Goal: Task Accomplishment & Management: Use online tool/utility

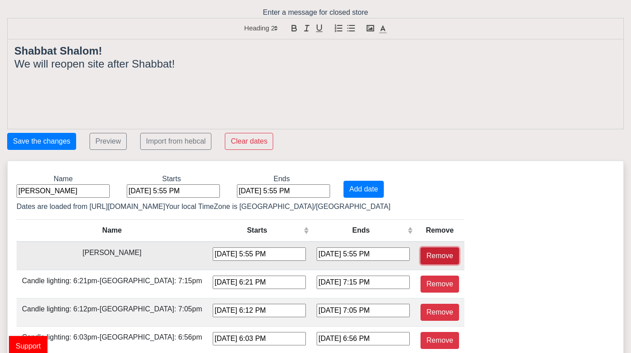
click at [420, 256] on button "Remove" at bounding box center [439, 255] width 38 height 17
type input "[DATE] 6:21 PM"
type input "[DATE] 7:15 PM"
type input "[DATE] 6:12 PM"
type input "[DATE] 7:05 PM"
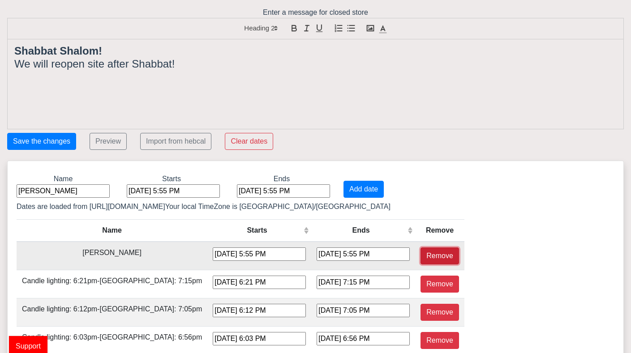
type input "[DATE] 6:03 PM"
type input "[DATE] 6:56 PM"
type input "[DATE] 5:54 PM"
type input "[DATE] 6:48 PM"
type input "[DATE] 5:46 PM"
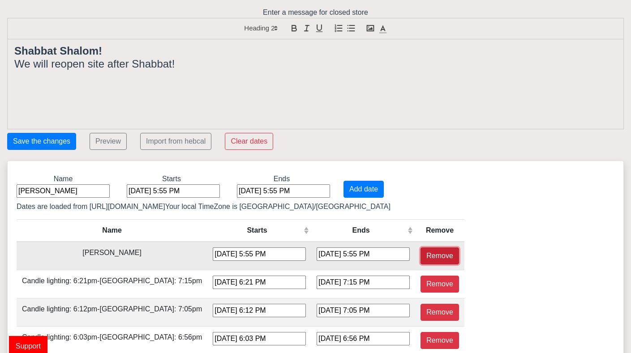
type input "[DATE] 6:40 PM"
type input "[DATE] 5:39 PM"
type input "[DATE] 5:33 PM"
type input "[DATE] 4:32 PM"
type input "[DATE] 5:27 PM"
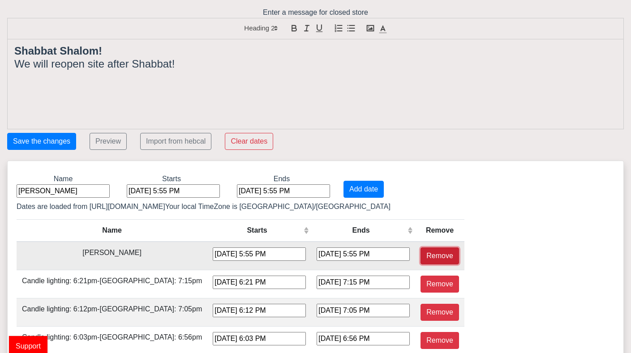
type input "[DATE] 4:26 PM"
type input "[DATE] 5:22 PM"
type input "[DATE] 4:22 PM"
type input "[DATE] 5:18 PM"
type input "[DATE] 4:19 PM"
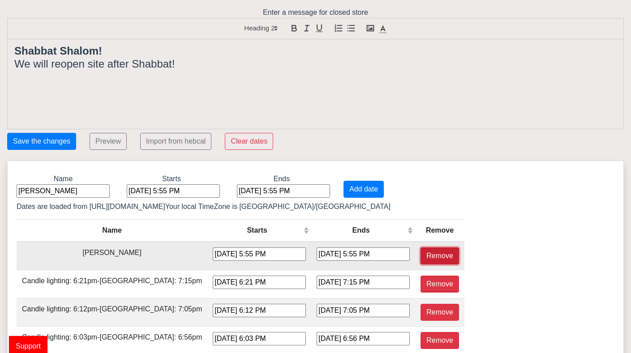
type input "[DATE] 5:15 PM"
type input "[DATE] 4:17 PM"
type input "[DATE] 5:14 PM"
type input "[DATE] 4:16 PM"
type input "[DATE] 5:14 PM"
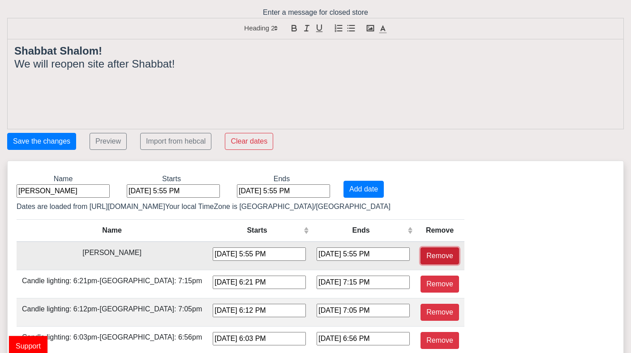
type input "[DATE] 4:18 PM"
type input "[DATE] 5:16 PM"
type input "[DATE] 4:20 PM"
type input "[DATE] 5:19 PM"
type input "[DATE] 4:24 PM"
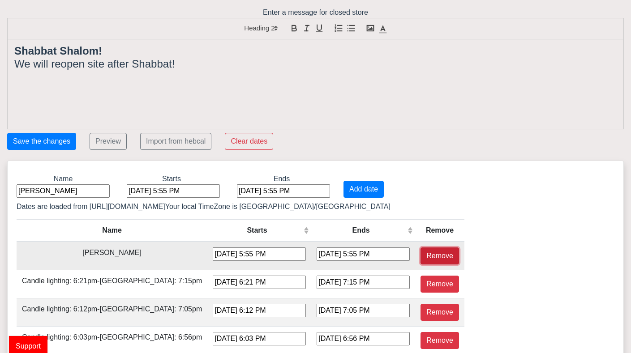
type input "[DATE] 5:23 PM"
type input "[DATE] 4:29 PM"
type input "[DATE] 5:27 PM"
type input "[DATE] 4:34 PM"
type input "[DATE] 5:33 PM"
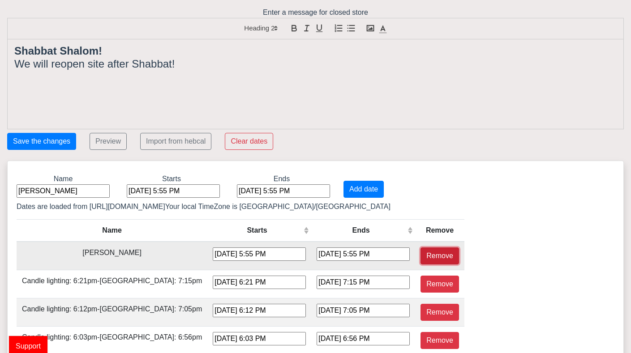
type input "[DATE] 4:40 PM"
type input "[DATE] 5:38 PM"
type input "[DATE] 4:47 PM"
type input "[DATE] 5:44 PM"
type input "[DATE] 4:53 PM"
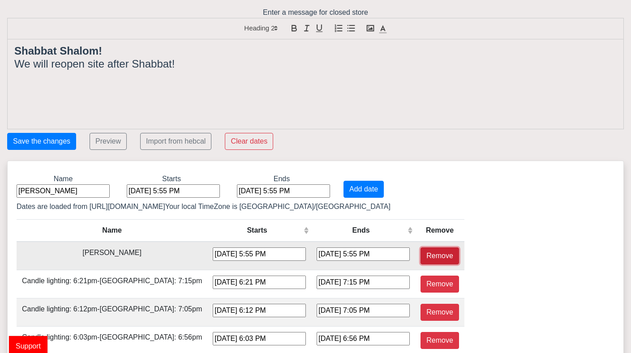
type input "[DATE] 5:50 PM"
type input "[DATE] 4:59 PM"
type input "[DATE] 5:56 PM"
type input "[DATE] 5:05 PM"
type input "[DATE] 6:02 PM"
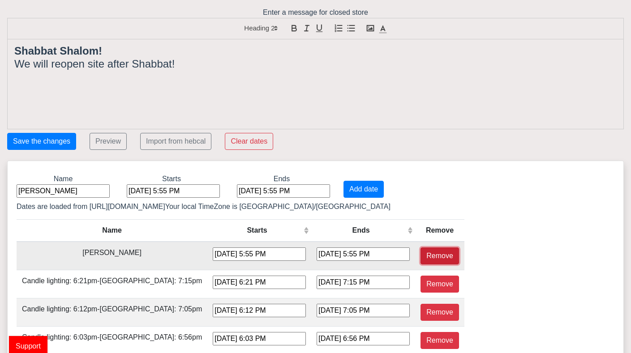
type input "[DATE] 5:11 PM"
type input "[DATE] 6:07 PM"
type input "[DATE] 5:17 PM"
type input "[DATE] 6:12 PM"
type input "[DATE] 5:22 PM"
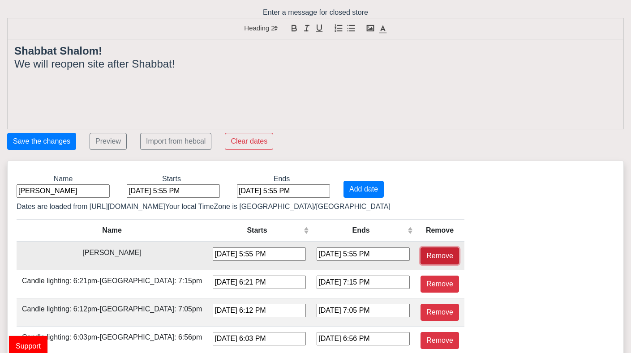
type input "[DATE] 6:17 PM"
type input "[DATE] 5:27 PM"
type input "[DATE] 6:22 PM"
type input "[DATE] 5:32 PM"
type input "[DATE] 6:27 PM"
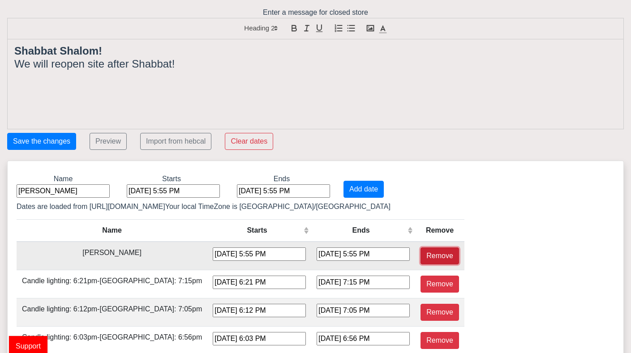
type input "[DATE] 5:37 PM"
type input "[DATE] 7:32 PM"
type input "[DATE] 6:41 PM"
type input "[DATE] 7:37 PM"
type input "[DATE] 6:46 PM"
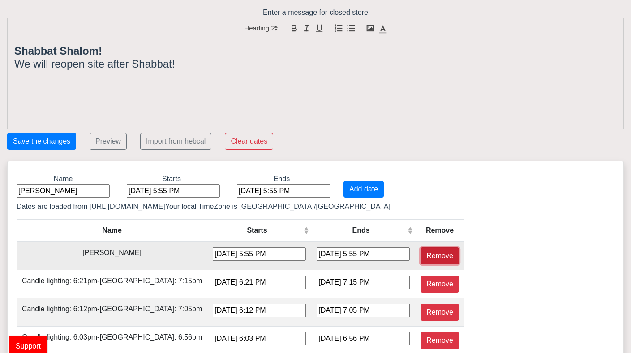
type input "[DATE] 7:42 PM"
type input "[DATE] 6:51 PM"
type input "[DATE] 7:48 PM"
type input "[DATE] 6:56 PM"
type input "[DATE] 7:53 PM"
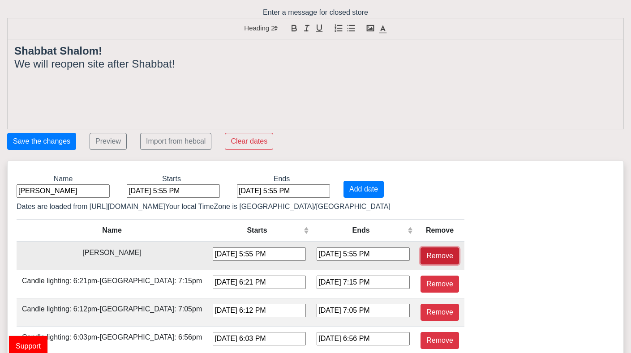
type input "[DATE] 7:01 PM"
type input "[DATE] 7:59 PM"
type input "[DATE] 7:06 PM"
type input "[DATE] 8:04 PM"
type input "[DATE] 7:10 PM"
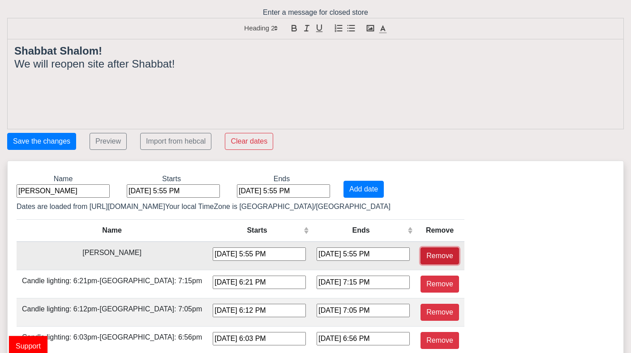
type input "[DATE] 8:10 PM"
type input "[DATE] 7:15 PM"
type input "[DATE] 8:15 PM"
type input "[DATE] 7:19 PM"
type input "[DATE] 8:20 PM"
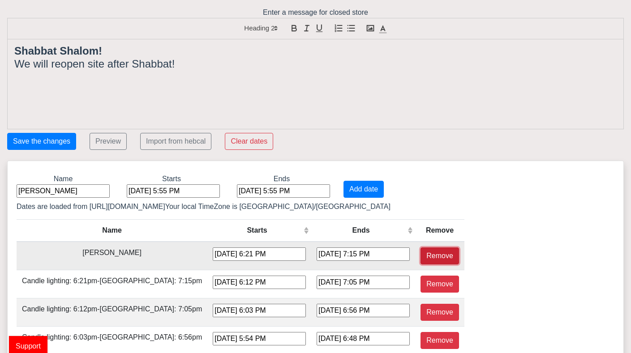
type input "[DATE] 7:23 PM"
type input "[DATE] 8:24 PM"
type input "[DATE] 7:26 PM"
type input "[DATE] 8:28 PM"
type input "[DATE] 7:29 PM"
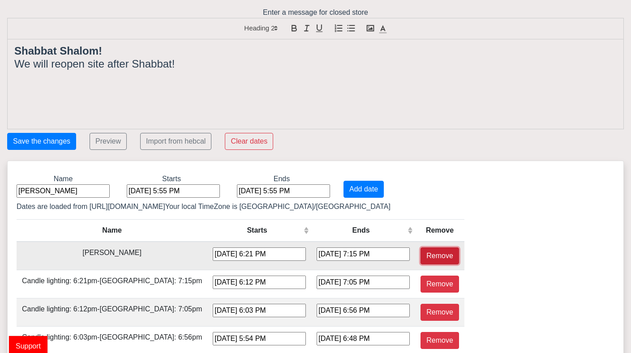
type input "[DATE] 8:30 PM"
type input "[DATE] 7:30 PM"
type input "[DATE] 8:31 PM"
type input "[DATE] 7:30 PM"
type input "[DATE] 8:30 PM"
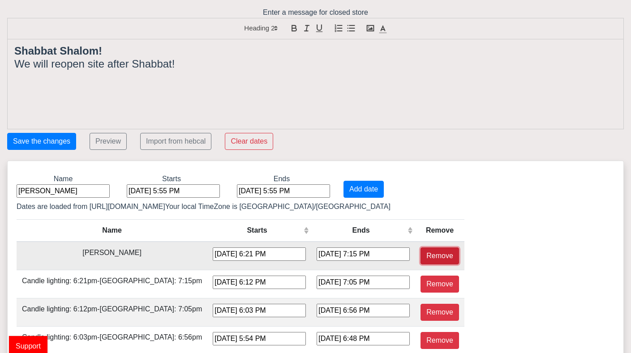
type input "[DATE] 7:29 PM"
type input "[DATE] 8:29 PM"
type input "[DATE] 7:26 PM"
type input "[DATE] 8:25 PM"
type input "[DATE] 7:23 PM"
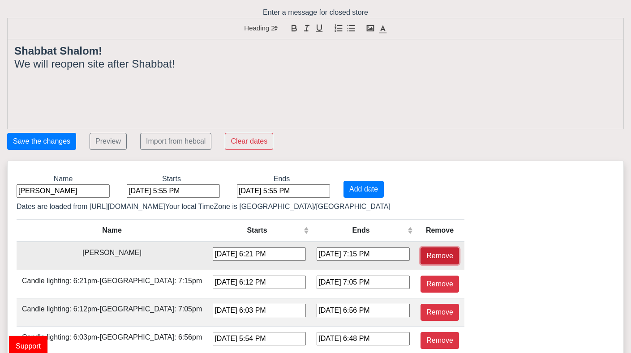
type input "[DATE] 8:21 PM"
type input "[DATE] 7:18 PM"
type input "[DATE] 8:15 PM"
type input "[DATE] 7:12 PM"
type input "[DATE] 8:09 PM"
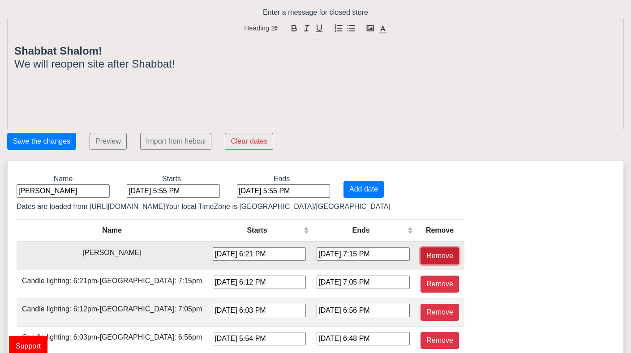
type input "[DATE] 7:05 PM"
type input "[DATE] 8:01 PM"
type input "[DATE] 6:58 PM"
type input "[DATE] 7:53 PM"
type input "[DATE] 6:50 PM"
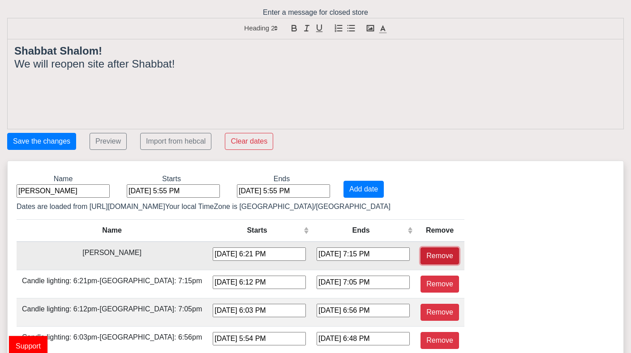
type input "[DATE] 7:44 PM"
type input "[DATE] 6:41 PM"
type input "[DATE] 7:35 PM"
type input "[DATE] 6:32 PM"
type input "[DATE] 7:26 PM"
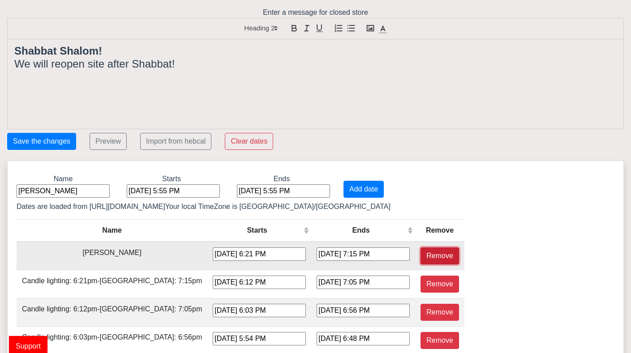
type input "[DATE] 6:23 PM"
type input "[DATE] 7:16 PM"
type input "[DATE] 6:14 PM"
type input "[DATE] 7:07 PM"
type input "[DATE] 6:05 PM"
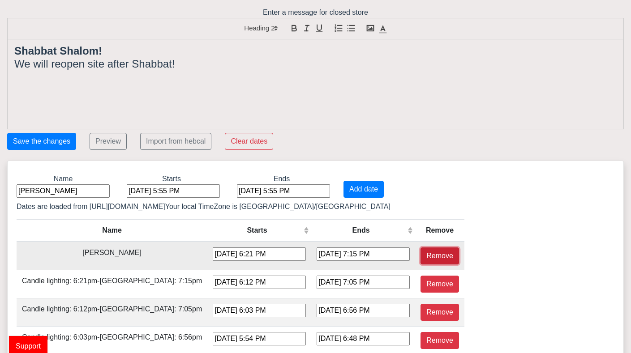
type input "[DATE] 6:58 PM"
type input "[DATE] 5:56 PM"
type input "[DATE] 6:49 PM"
type input "[DATE] 5:48 PM"
type input "[DATE] 6:41 PM"
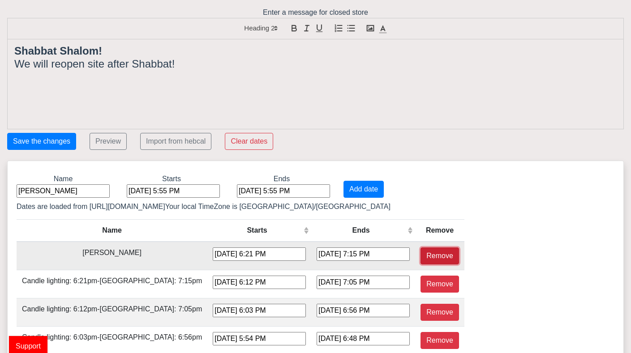
type input "[DATE] 5:40 PM"
type input "[DATE] 5:34 PM"
type input "[DATE] 4:33 PM"
type input "[DATE] 5:28 PM"
type input "[DATE] 4:27 PM"
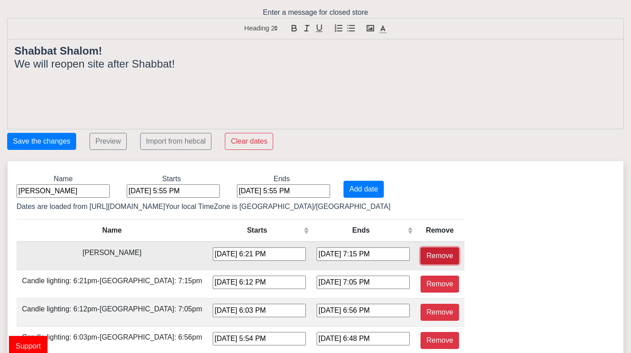
type input "[DATE] 5:23 PM"
type input "[DATE] 4:22 PM"
type input "[DATE] 5:18 PM"
type input "[DATE] 4:19 PM"
type input "[DATE] 5:16 PM"
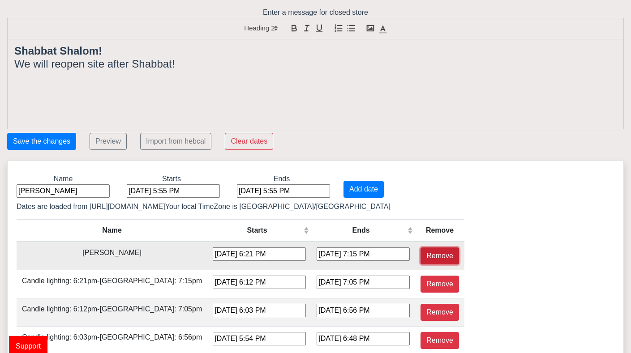
type input "[DATE] 4:17 PM"
type input "[DATE] 5:14 PM"
type input "[DATE] 4:16 PM"
type input "[DATE] 5:14 PM"
type input "[DATE] 4:17 PM"
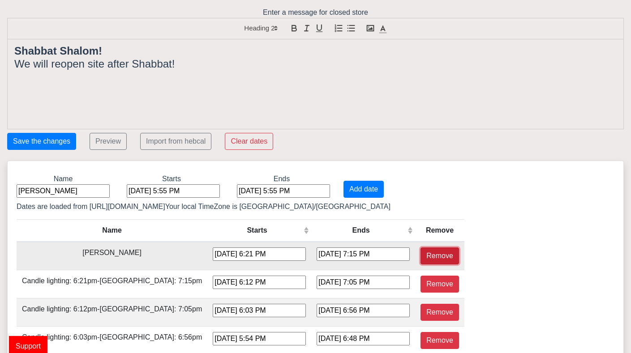
type input "[DATE] 5:16 PM"
type input "[DATE] 4:20 PM"
type input "[DATE] 5:18 PM"
type input "[DATE] 4:23 PM"
type input "[DATE] 5:22 PM"
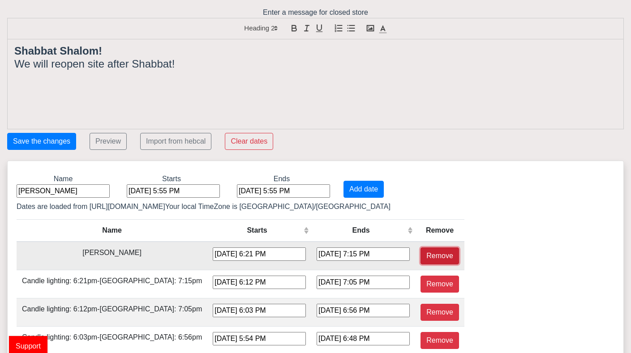
type input "[DATE] 4:28 PM"
type input "[DATE] 5:26 PM"
type input "[DATE] 4:33 PM"
type input "[DATE] 5:32 PM"
type input "[DATE] 4:39 PM"
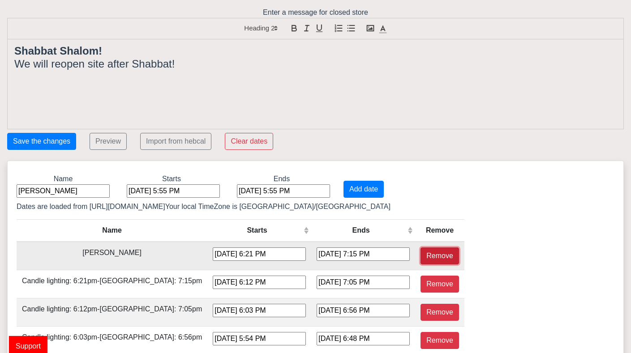
type input "[DATE] 5:37 PM"
type input "[DATE] 4:45 PM"
type input "[DATE] 5:43 PM"
type input "[DATE] 4:52 PM"
type input "[DATE] 5:49 PM"
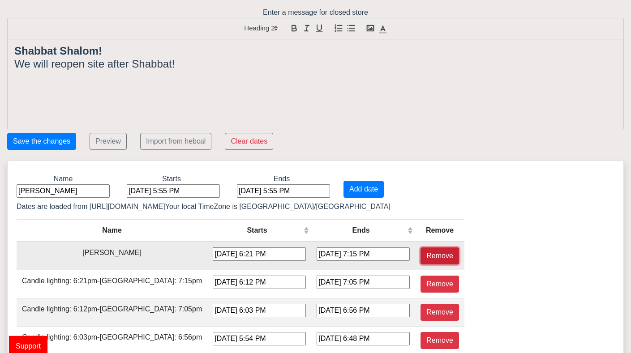
type input "[DATE] 4:58 PM"
type input "[DATE] 5:55 PM"
type input "[DATE] 5:04 PM"
type input "[DATE] 6:01 PM"
type input "[DATE] 5:10 PM"
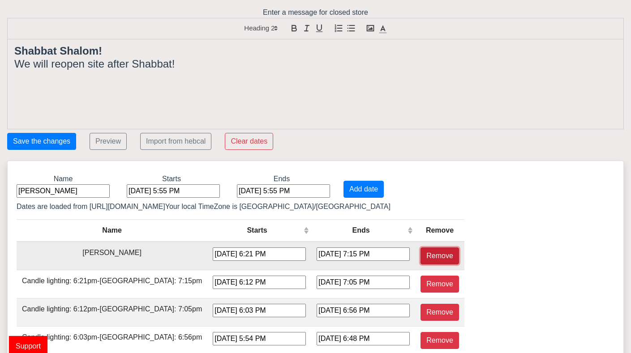
type input "[DATE] 6:06 PM"
type input "[DATE] 5:16 PM"
type input "[DATE] 6:12 PM"
type input "[DATE] 5:21 PM"
type input "[DATE] 6:17 PM"
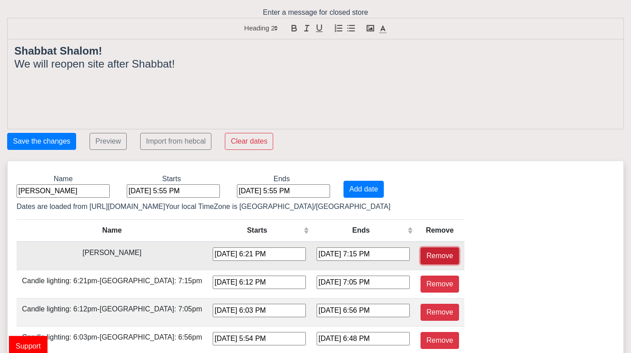
type input "[DATE] 5:26 PM"
type input "[DATE] 6:22 PM"
type input "[DATE] 5:31 PM"
type input "[DATE] 6:26 PM"
type input "[DATE] 5:36 PM"
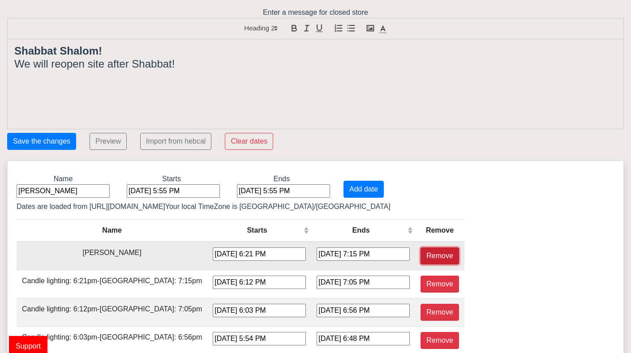
type input "[DATE] 7:31 PM"
type input "[DATE] 6:41 PM"
type input "[DATE] 7:36 PM"
type input "[DATE] 6:45 PM"
type input "[DATE] 7:41 PM"
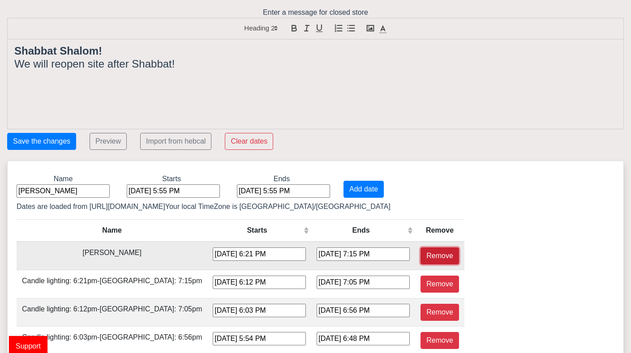
type input "[DATE] 6:50 PM"
type input "[DATE] 7:47 PM"
type input "[DATE] 6:55 PM"
type input "[DATE] 7:52 PM"
type input "[DATE] 7:00 PM"
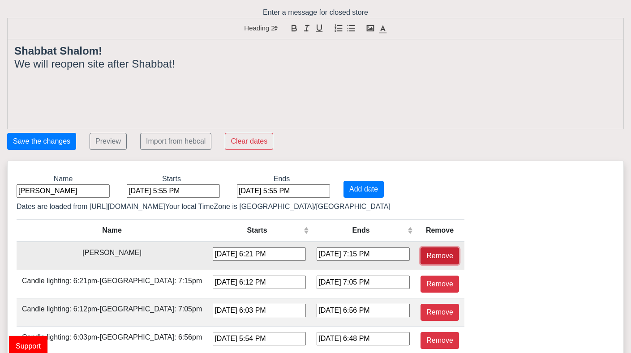
type input "[DATE] 7:58 PM"
type input "[DATE] 7:05 PM"
type input "[DATE] 8:03 PM"
type input "[DATE] 7:10 PM"
type input "[DATE] 8:09 PM"
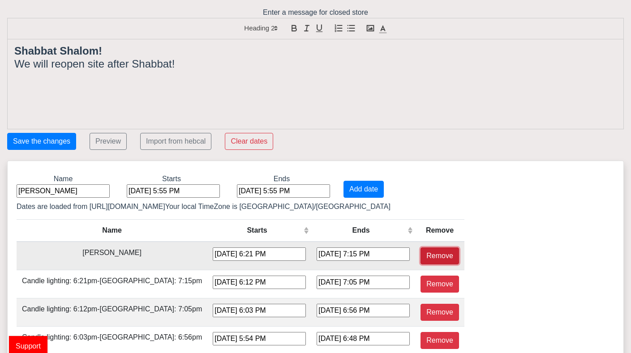
type input "[DATE] 7:14 PM"
type input "[DATE] 8:14 PM"
type input "[DATE] 7:19 PM"
type input "[DATE] 8:19 PM"
type input "[DATE] 7:23 PM"
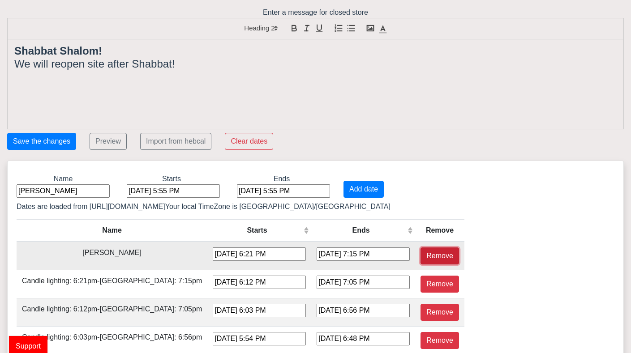
type input "[DATE] 8:24 PM"
type input "[DATE] 7:26 PM"
type input "[DATE] 8:27 PM"
type input "[DATE] 7:28 PM"
type input "[DATE] 8:29 PM"
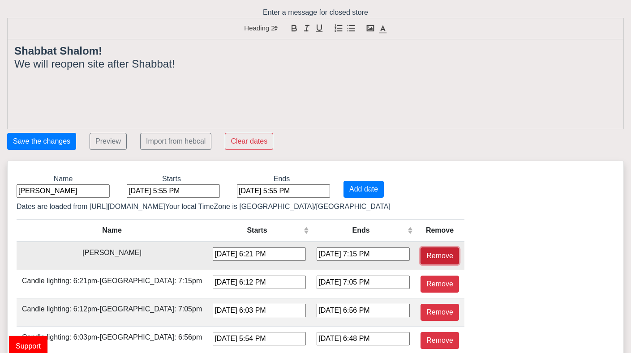
type input "[DATE] 7:30 PM"
type input "[DATE] 8:31 PM"
type input "[DATE] 7:30 PM"
type input "[DATE] 8:31 PM"
type input "[DATE] 7:29 PM"
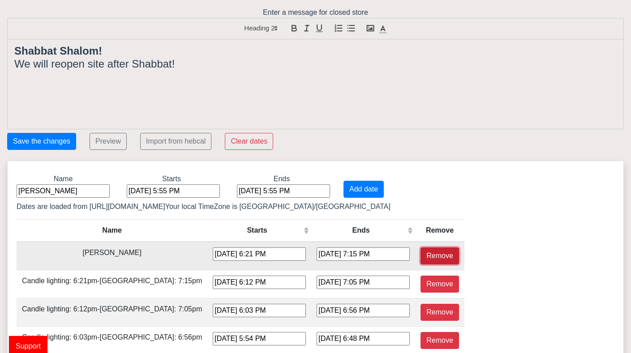
type input "[DATE] 8:29 PM"
type input "[DATE] 7:27 PM"
type input "[DATE] 8:26 PM"
type input "[DATE] 7:24 PM"
type input "[DATE] 8:22 PM"
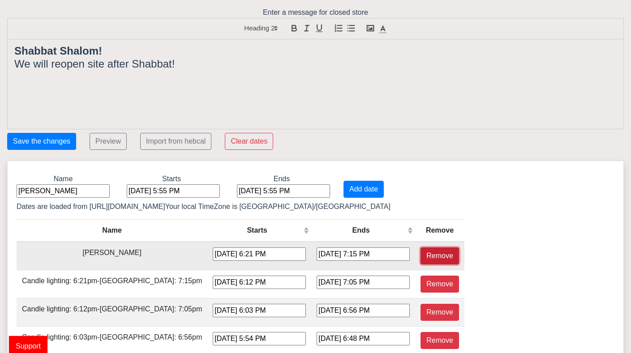
type input "[DATE] 7:19 PM"
type input "[DATE] 8:16 PM"
type input "[DATE] 7:13 PM"
type input "[DATE] 8:10 PM"
type input "[DATE] 7:07 PM"
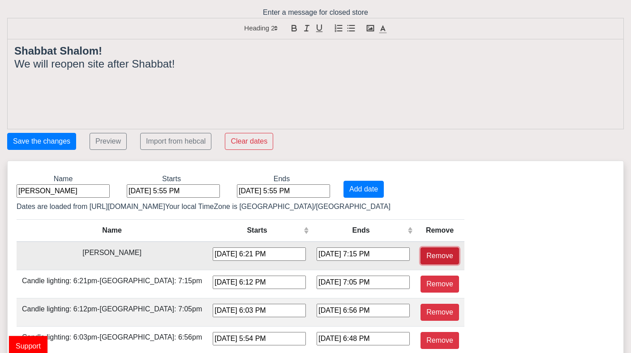
type input "[DATE] 8:03 PM"
click at [134, 194] on div "[DATE] 5:55 PM" at bounding box center [173, 190] width 93 height 13
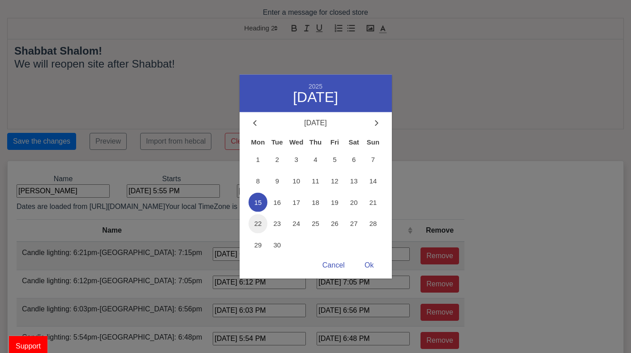
click at [258, 222] on span "22" at bounding box center [257, 223] width 19 height 19
click at [369, 266] on div "Ok" at bounding box center [368, 265] width 27 height 17
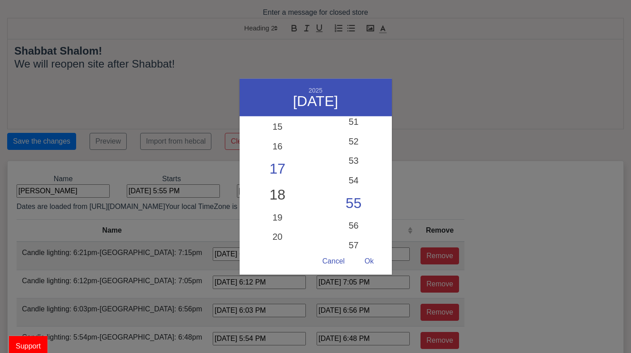
scroll to position [292, 0]
click at [276, 191] on div "18" at bounding box center [277, 195] width 76 height 26
click at [276, 167] on div "17" at bounding box center [277, 169] width 76 height 26
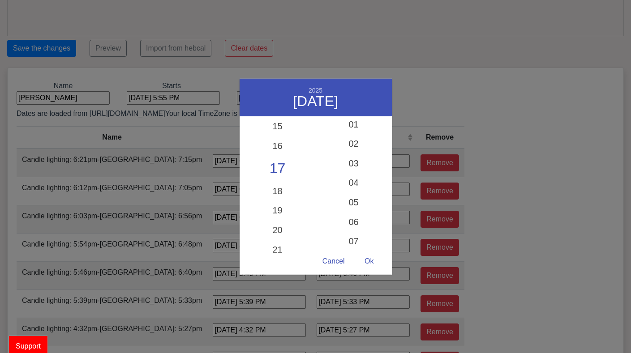
scroll to position [22, 0]
click at [351, 182] on div "04" at bounding box center [354, 185] width 76 height 26
click at [351, 187] on div "56" at bounding box center [354, 188] width 76 height 26
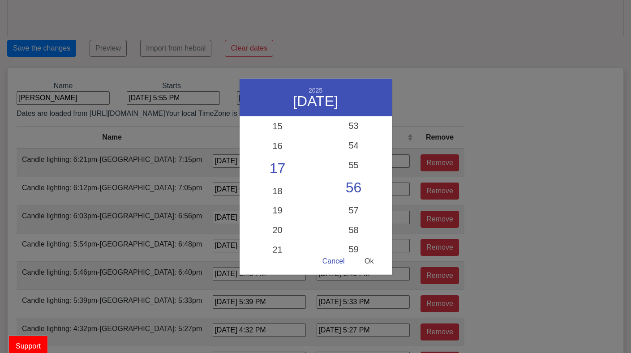
click at [371, 260] on div "Ok" at bounding box center [368, 261] width 27 height 17
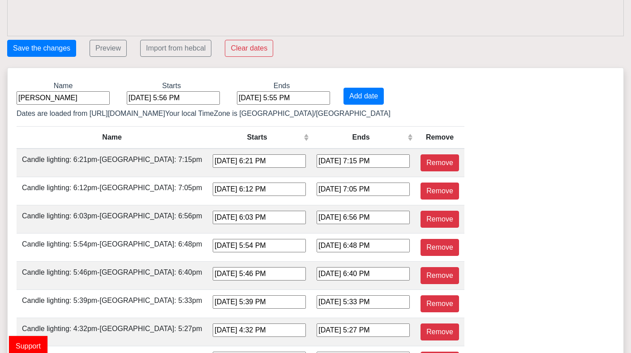
click at [239, 101] on div "[DATE] 5:55 PM" at bounding box center [283, 97] width 93 height 13
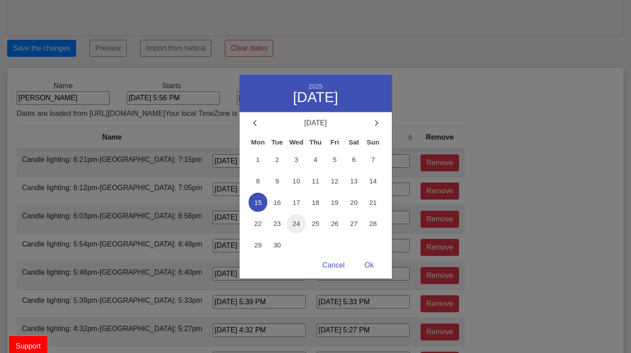
click at [297, 223] on span "24" at bounding box center [295, 223] width 19 height 19
click at [367, 264] on div "Ok" at bounding box center [368, 265] width 27 height 17
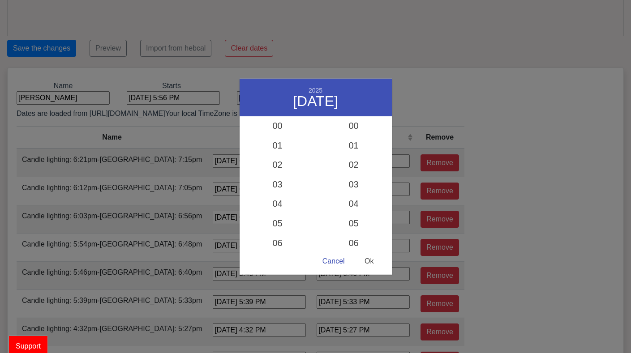
scroll to position [999, 0]
click at [279, 246] on div "19" at bounding box center [277, 248] width 76 height 26
click at [353, 202] on div "15" at bounding box center [354, 206] width 76 height 26
click at [370, 261] on div "Ok" at bounding box center [368, 261] width 27 height 17
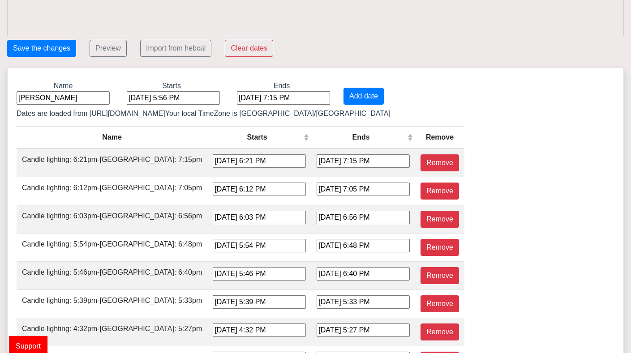
click at [258, 97] on div "[DATE] 7:15 PM" at bounding box center [283, 97] width 93 height 13
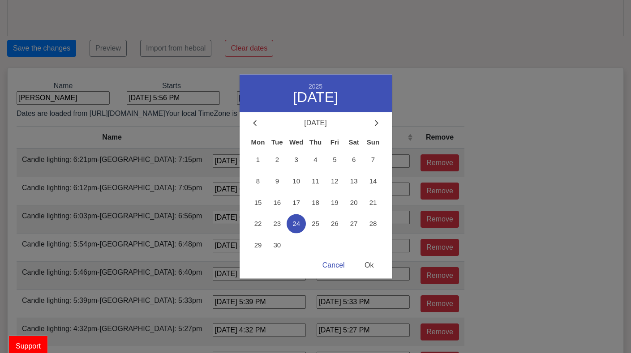
click at [371, 263] on div "Ok" at bounding box center [368, 265] width 27 height 17
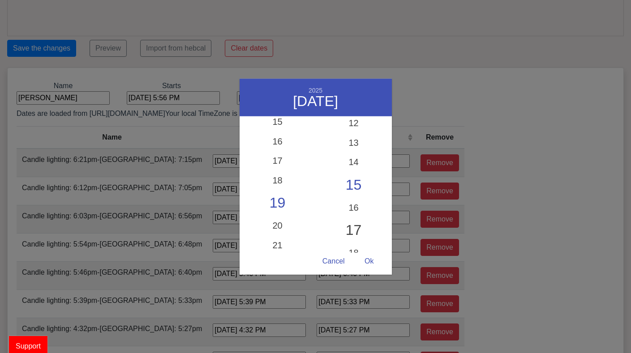
scroll to position [243, 0]
click at [350, 227] on div "17" at bounding box center [354, 224] width 76 height 26
click at [371, 258] on div "Ok" at bounding box center [368, 261] width 27 height 17
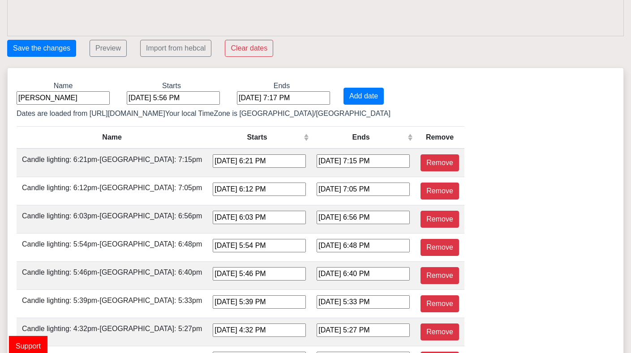
scroll to position [94, 0]
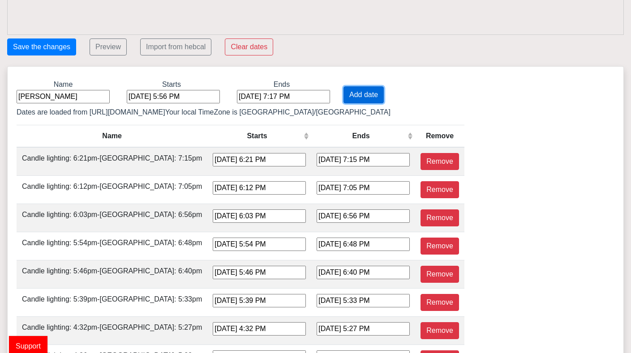
click at [343, 96] on button "Add date" at bounding box center [363, 94] width 40 height 17
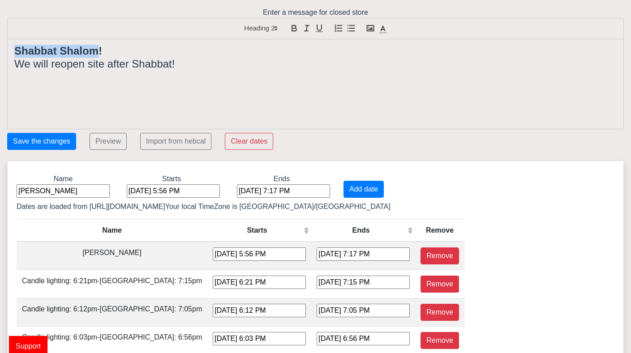
drag, startPoint x: 98, startPoint y: 52, endPoint x: 16, endPoint y: 51, distance: 81.9
click at [16, 51] on strong "Shabbat Shalom!" at bounding box center [58, 51] width 88 height 12
click at [171, 63] on h2 "We will reopen site after Shabbat!" at bounding box center [315, 64] width 602 height 13
drag, startPoint x: 171, startPoint y: 63, endPoint x: 133, endPoint y: 62, distance: 38.1
click at [133, 62] on h2 "We will reopen site after Shabbat!" at bounding box center [315, 64] width 602 height 13
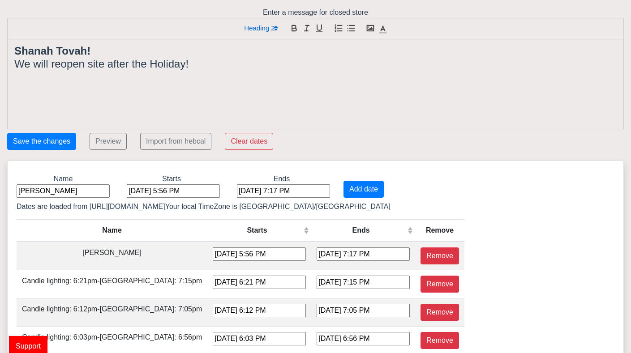
click at [94, 47] on h2 "Shanah Tovah!" at bounding box center [315, 51] width 602 height 13
click at [61, 140] on button "Save the changes" at bounding box center [41, 141] width 69 height 17
